Goal: Navigation & Orientation: Find specific page/section

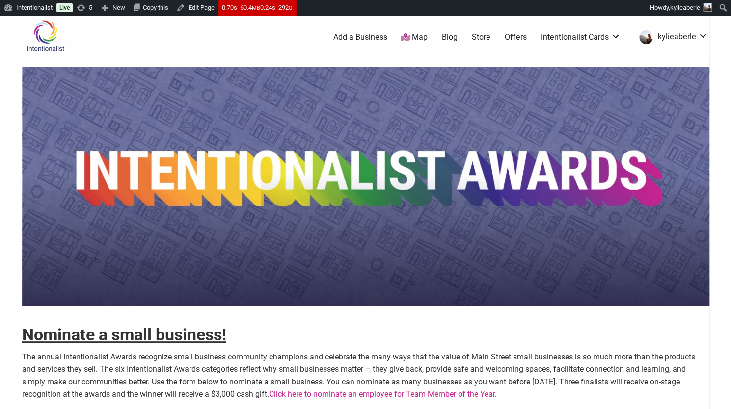
click at [48, 46] on img at bounding box center [45, 36] width 47 height 32
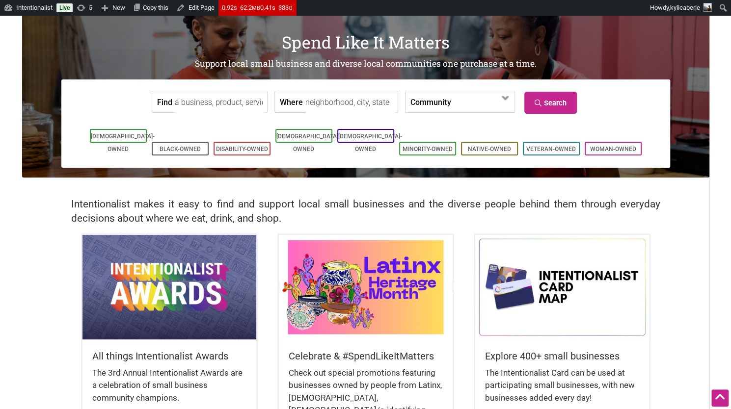
scroll to position [164, 0]
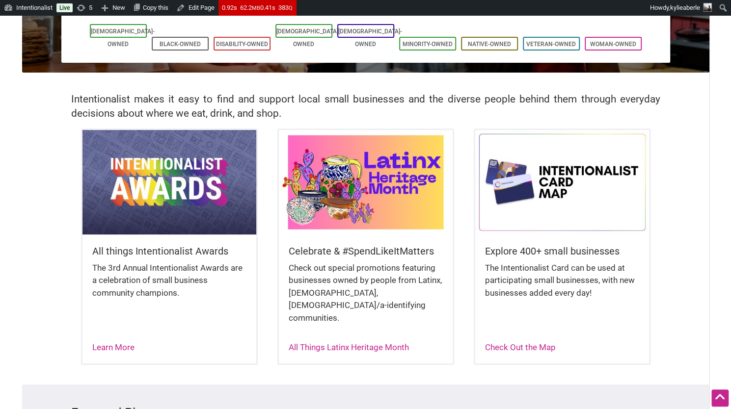
click at [212, 206] on img at bounding box center [169, 182] width 174 height 104
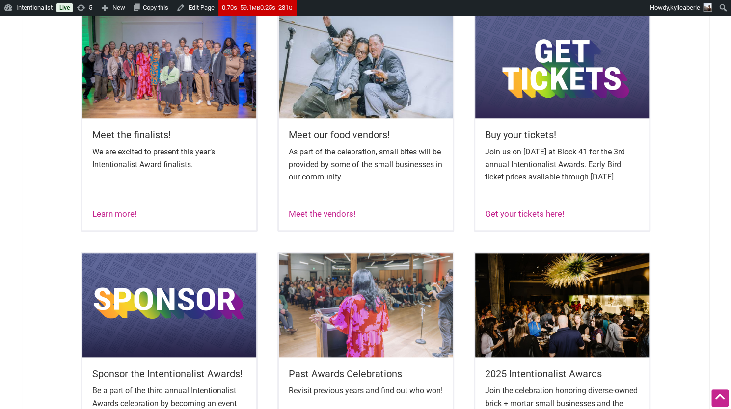
scroll to position [427, 0]
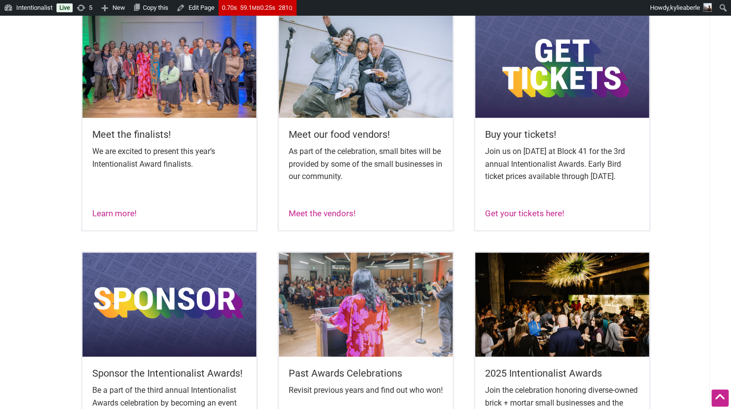
click at [190, 90] on img at bounding box center [169, 66] width 174 height 104
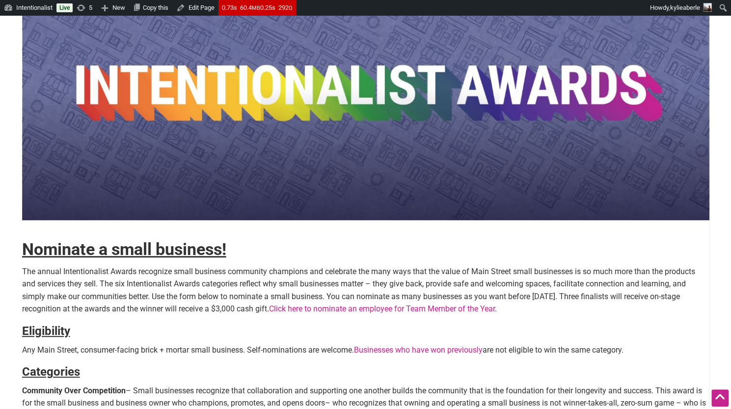
scroll to position [85, 0]
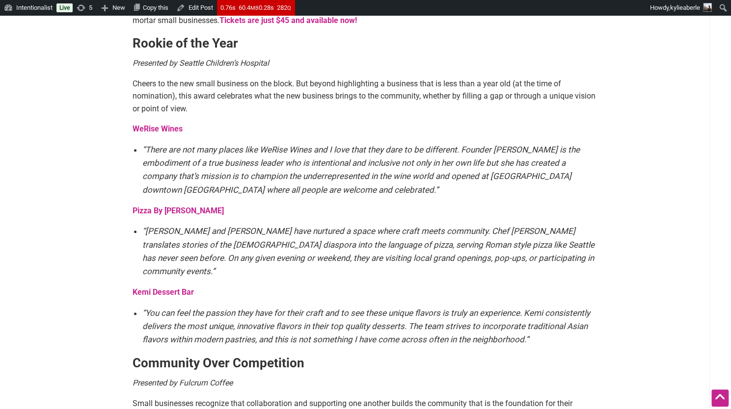
scroll to position [528, 0]
